Goal: Transaction & Acquisition: Book appointment/travel/reservation

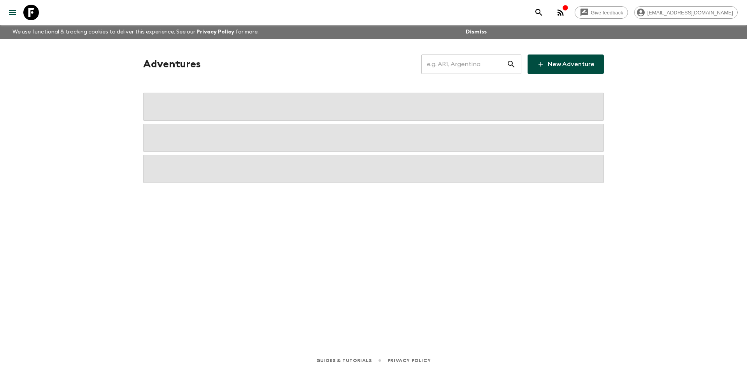
click at [464, 59] on input "text" at bounding box center [464, 64] width 85 height 22
type input "s"
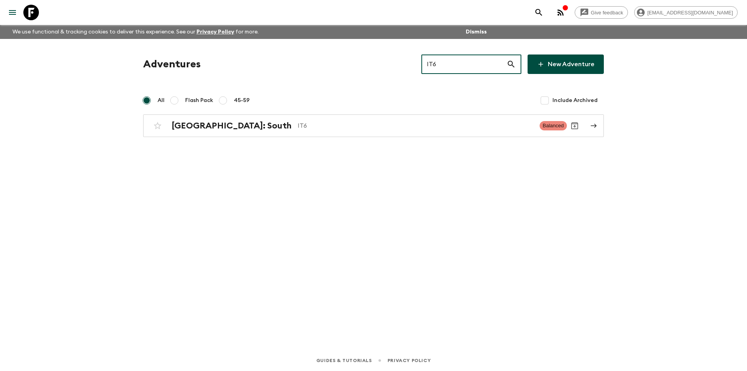
type input "IT6"
click at [457, 63] on input "IT6" at bounding box center [464, 64] width 85 height 22
click at [467, 56] on input "KH1" at bounding box center [464, 64] width 85 height 22
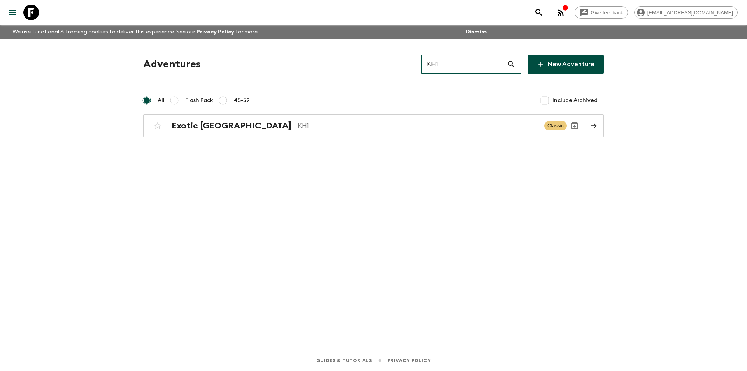
click at [467, 60] on input "KH1" at bounding box center [464, 64] width 85 height 22
click at [445, 65] on input "TR1" at bounding box center [464, 64] width 85 height 22
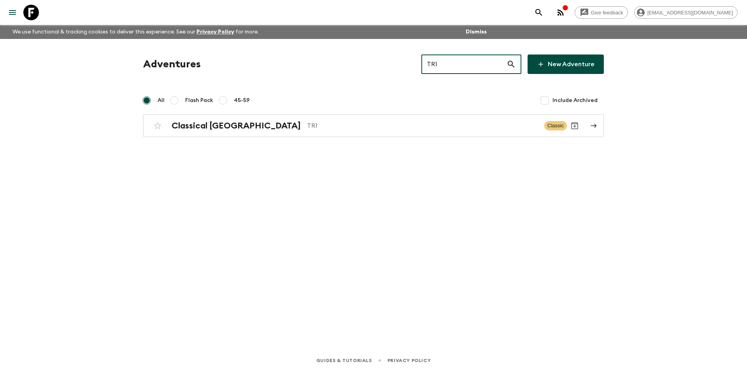
click at [445, 65] on input "TR1" at bounding box center [464, 64] width 85 height 22
click at [450, 67] on input "GE1" at bounding box center [464, 64] width 85 height 22
click at [437, 58] on input "it6" at bounding box center [464, 64] width 85 height 22
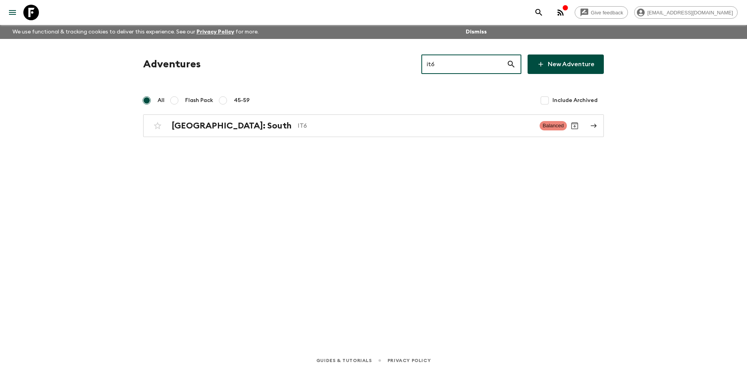
click at [437, 58] on input "it6" at bounding box center [464, 64] width 85 height 22
click at [471, 59] on input "kh1" at bounding box center [464, 64] width 85 height 22
click at [447, 63] on input "it6" at bounding box center [464, 64] width 85 height 22
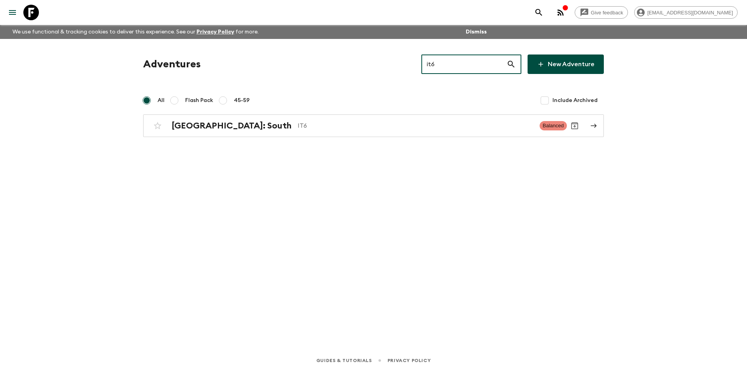
click at [447, 63] on input "it6" at bounding box center [464, 64] width 85 height 22
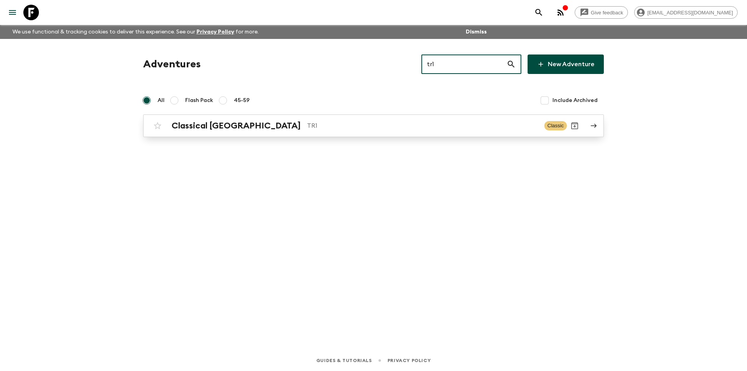
type input "tr1"
click at [308, 126] on p "TR1" at bounding box center [422, 125] width 231 height 9
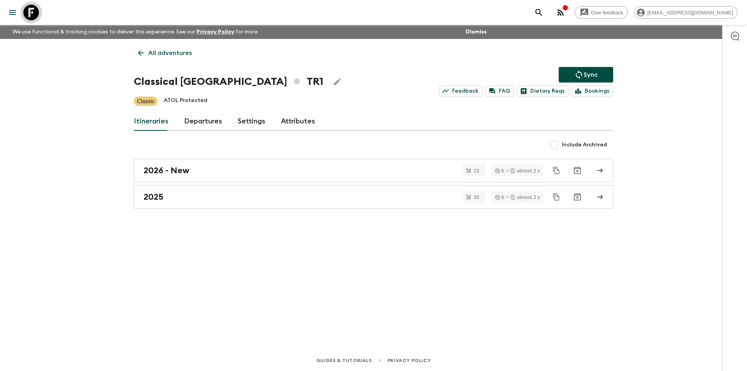
click at [34, 14] on icon at bounding box center [31, 13] width 16 height 16
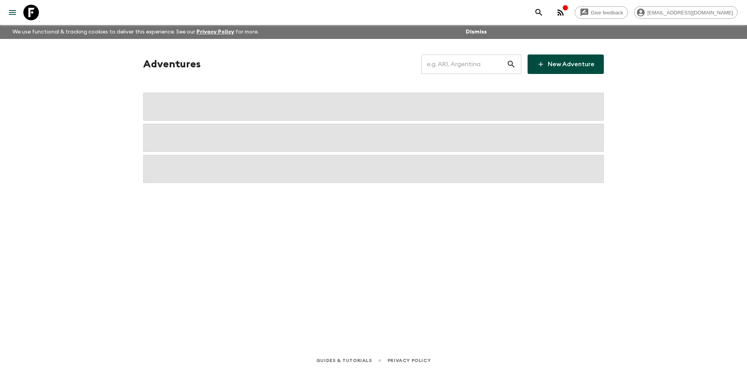
click at [468, 68] on input "text" at bounding box center [464, 64] width 85 height 22
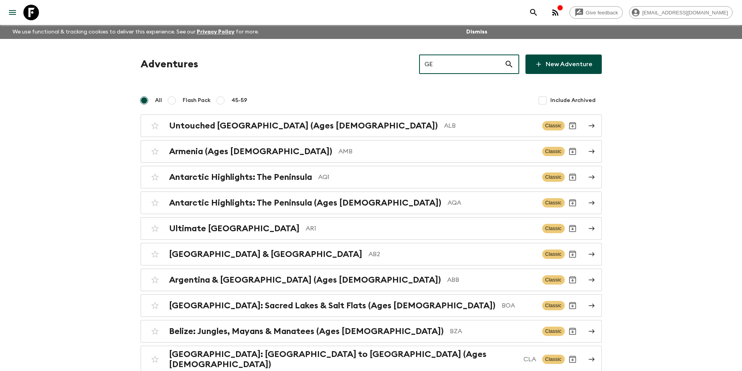
type input "GE1"
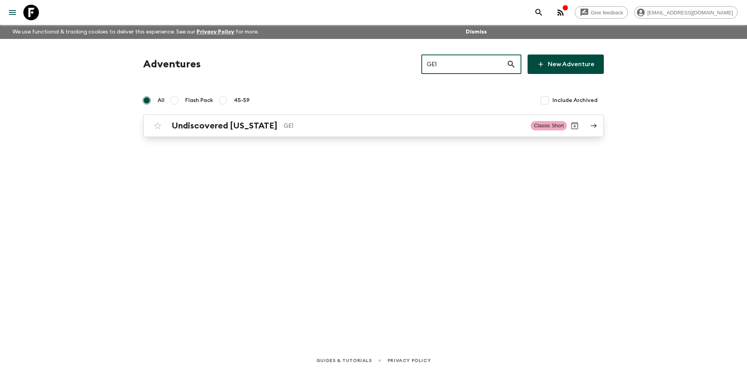
click at [408, 129] on p "GE1" at bounding box center [404, 125] width 241 height 9
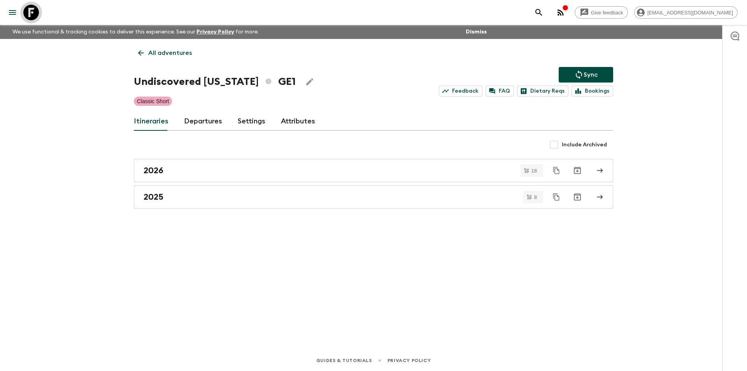
click at [30, 7] on icon at bounding box center [31, 13] width 16 height 16
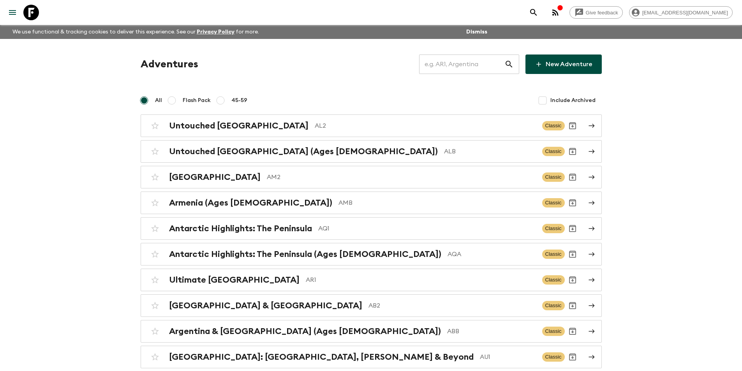
click at [466, 63] on input "text" at bounding box center [461, 64] width 85 height 22
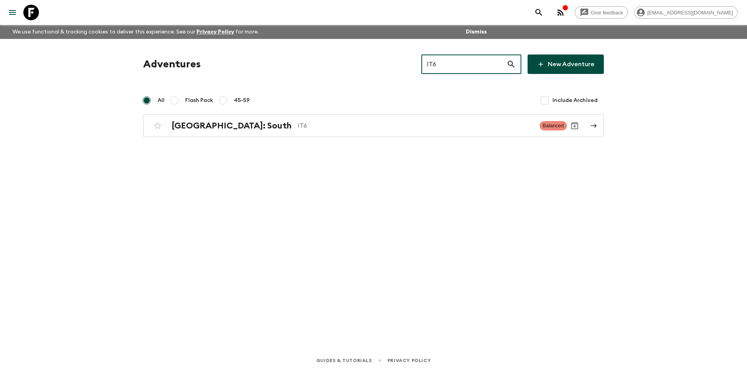
click at [464, 70] on input "IT6" at bounding box center [464, 64] width 85 height 22
click at [443, 69] on input "kh1" at bounding box center [464, 64] width 85 height 22
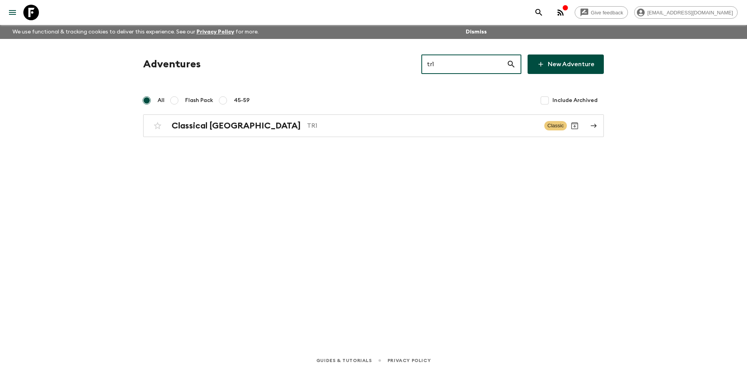
click at [446, 54] on input "tr1" at bounding box center [464, 64] width 85 height 22
click at [445, 58] on input "tr1" at bounding box center [464, 64] width 85 height 22
type input "ge1"
click at [335, 113] on div "Adventures ge1 ​ New Adventure All Flash Pack 45-59 Include Archived Undiscover…" at bounding box center [374, 96] width 480 height 83
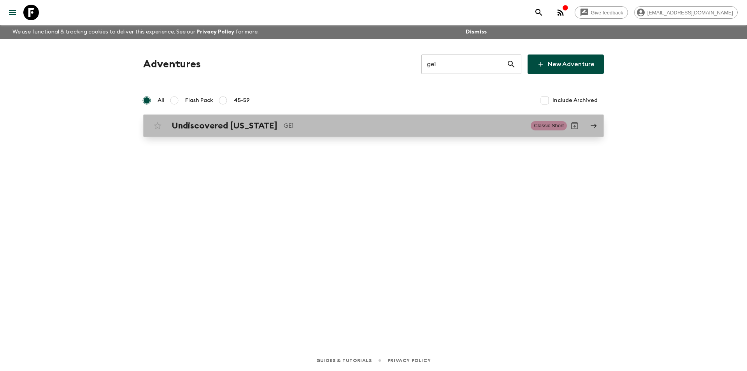
click at [334, 116] on link "Undiscovered Georgia GE1 Classic Short" at bounding box center [373, 125] width 461 height 23
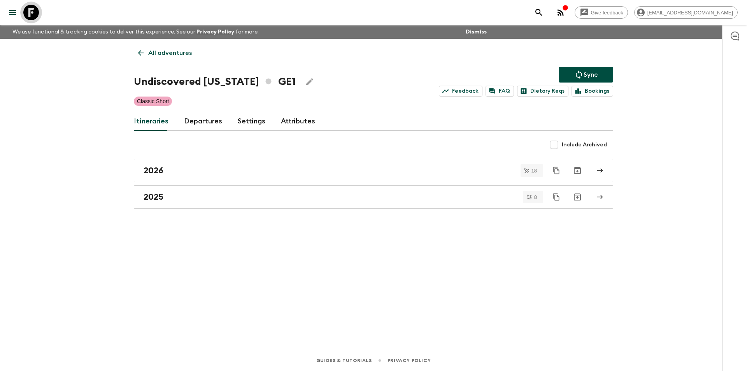
click at [31, 12] on icon at bounding box center [31, 13] width 16 height 16
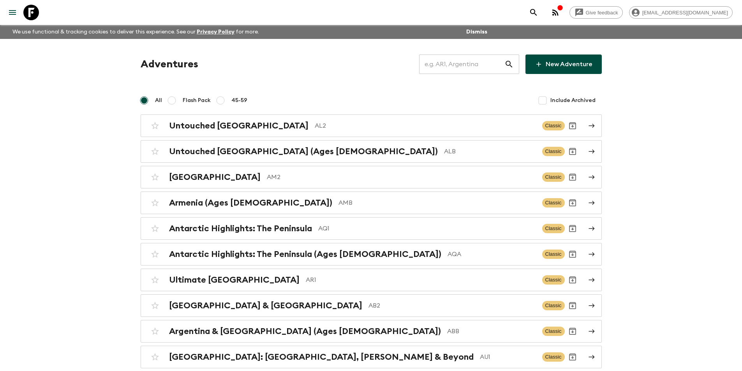
click at [459, 57] on input "text" at bounding box center [461, 64] width 85 height 22
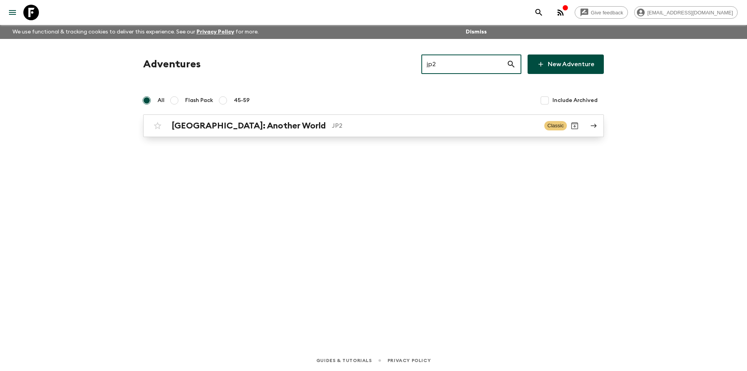
type input "jp2"
click at [325, 134] on link "Japan: Another World JP2 Classic" at bounding box center [373, 125] width 461 height 23
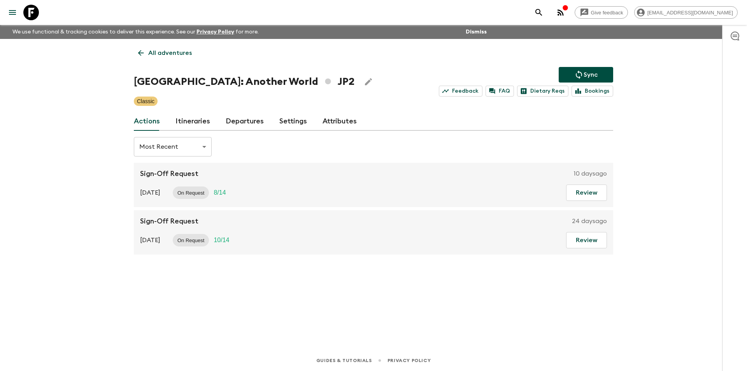
click at [194, 114] on link "Itineraries" at bounding box center [193, 121] width 35 height 19
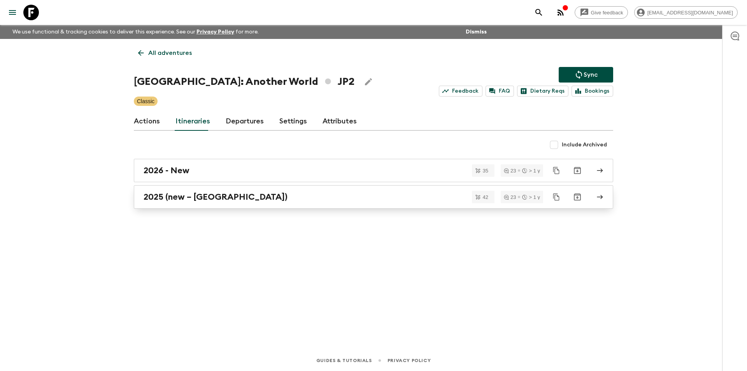
click at [256, 200] on div "2025 (new – Nara)" at bounding box center [366, 197] width 445 height 10
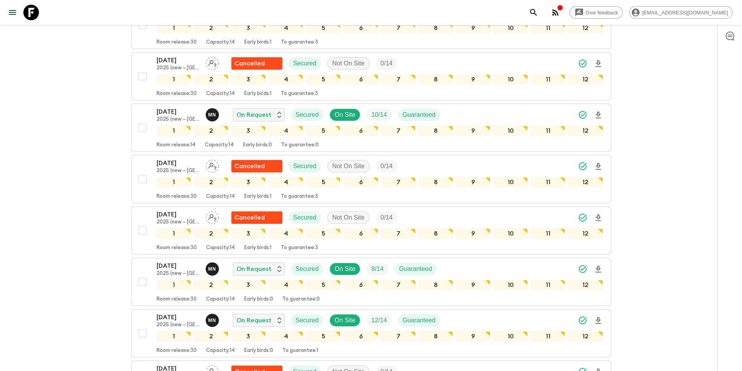
scroll to position [1168, 0]
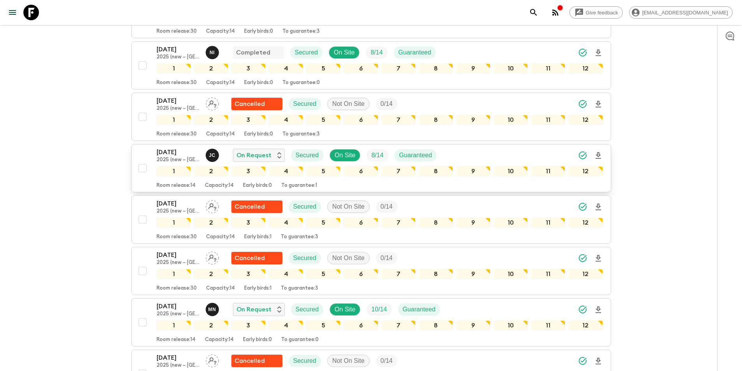
click at [175, 157] on p "2025 (new – Nara)" at bounding box center [178, 160] width 43 height 6
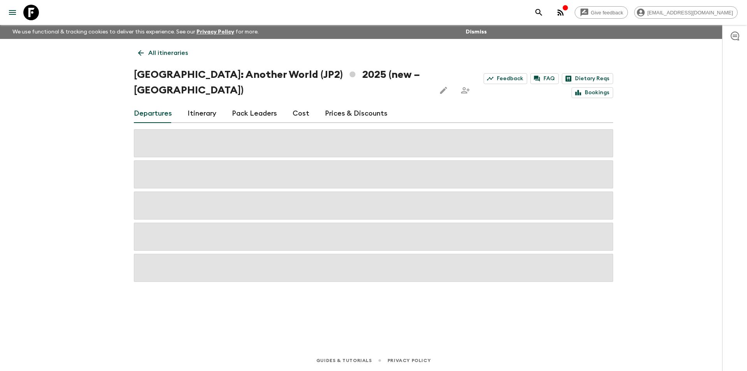
click at [301, 104] on link "Cost" at bounding box center [301, 113] width 17 height 19
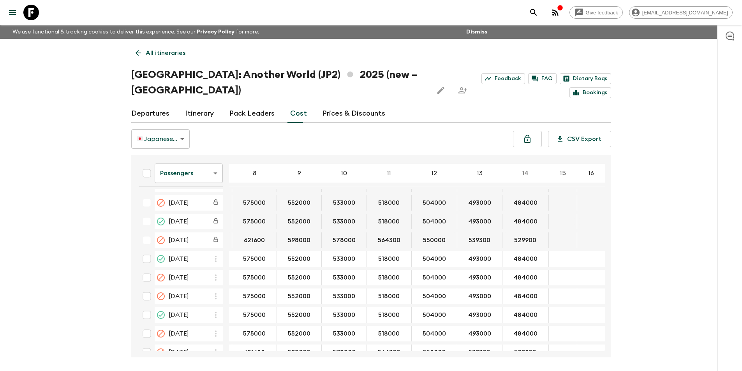
scroll to position [389, 169]
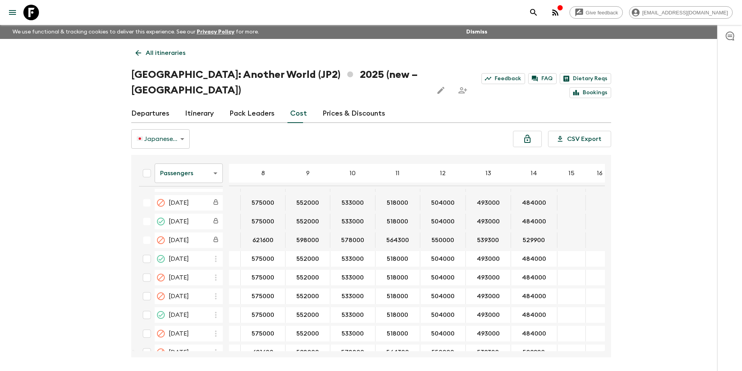
click at [186, 156] on body "Give feedback kavita@flashpack.com We use functional & tracking cookies to deli…" at bounding box center [371, 200] width 742 height 400
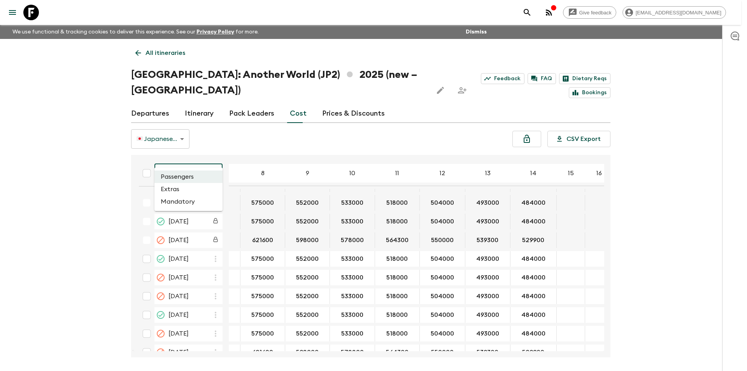
click at [178, 195] on li "Extras" at bounding box center [189, 189] width 68 height 12
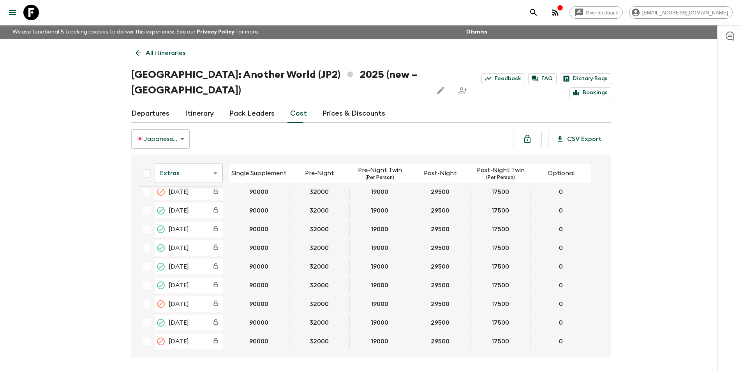
scroll to position [389, 0]
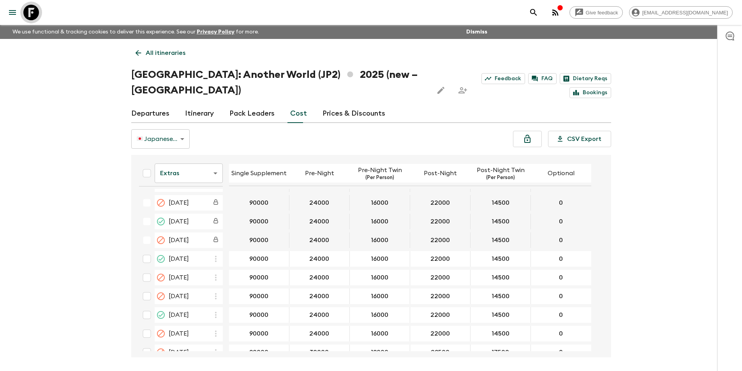
click at [23, 16] on icon at bounding box center [31, 13] width 16 height 16
